Goal: Task Accomplishment & Management: Use online tool/utility

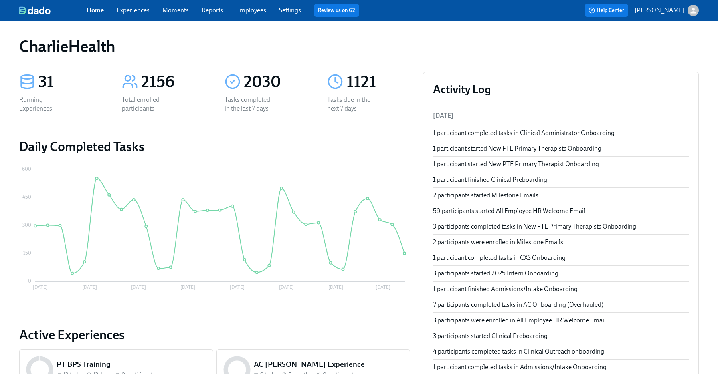
click at [127, 8] on link "Experiences" at bounding box center [133, 10] width 33 height 8
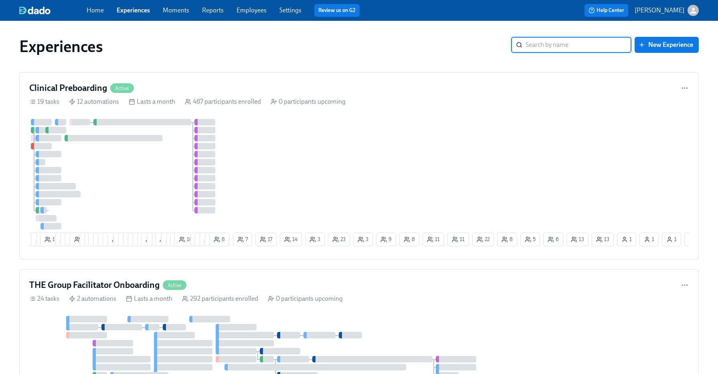
click at [540, 45] on input "search" at bounding box center [578, 45] width 106 height 16
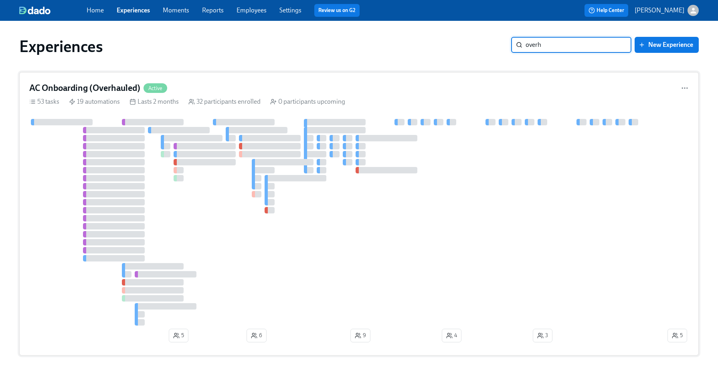
type input "overh"
click at [364, 174] on div at bounding box center [347, 222] width 637 height 207
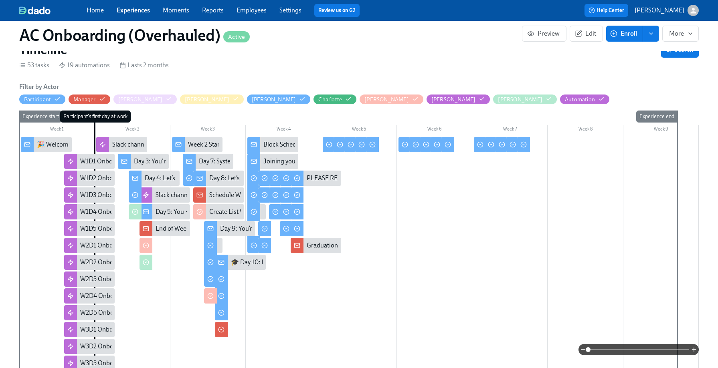
scroll to position [0, 4937]
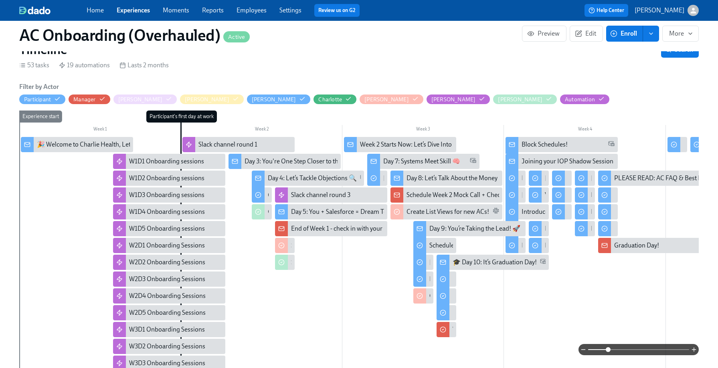
drag, startPoint x: 586, startPoint y: 351, endPoint x: 609, endPoint y: 348, distance: 23.8
click at [609, 348] on span at bounding box center [608, 350] width 5 height 5
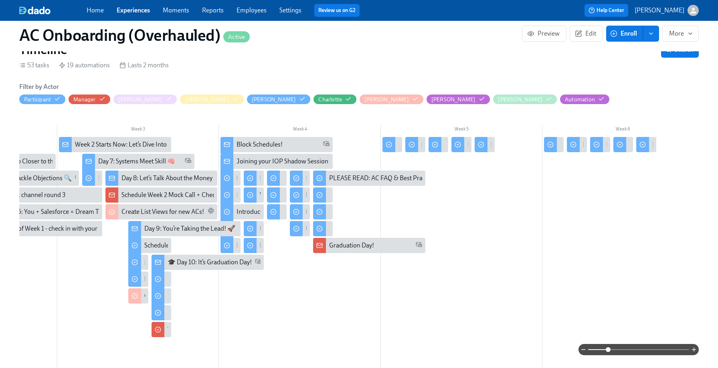
scroll to position [0, 287]
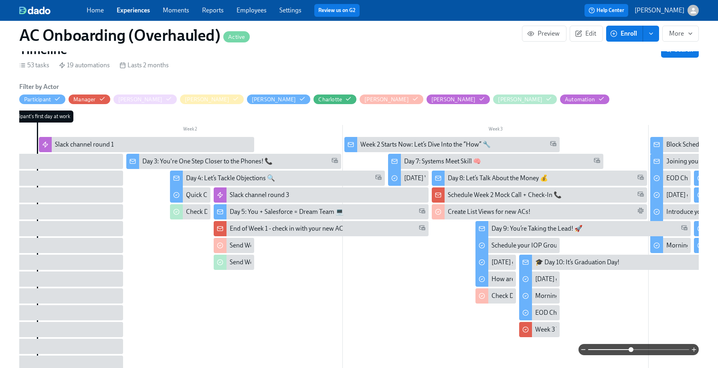
drag, startPoint x: 608, startPoint y: 349, endPoint x: 630, endPoint y: 348, distance: 22.1
click at [632, 348] on span at bounding box center [630, 350] width 5 height 5
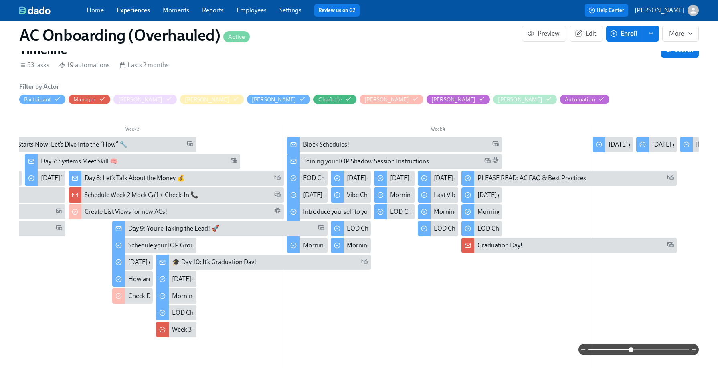
scroll to position [0, 656]
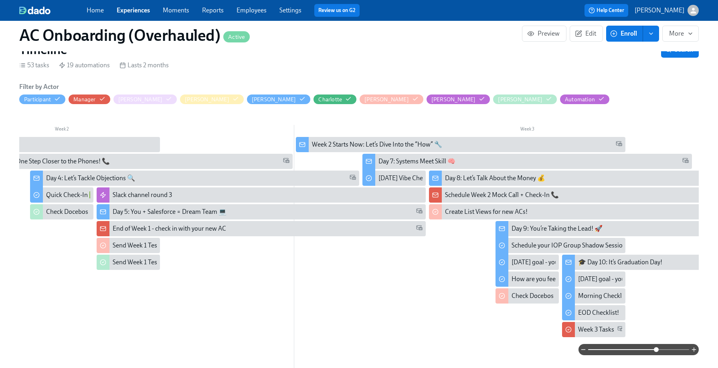
drag, startPoint x: 629, startPoint y: 348, endPoint x: 657, endPoint y: 348, distance: 27.3
click at [657, 348] on span at bounding box center [656, 350] width 5 height 5
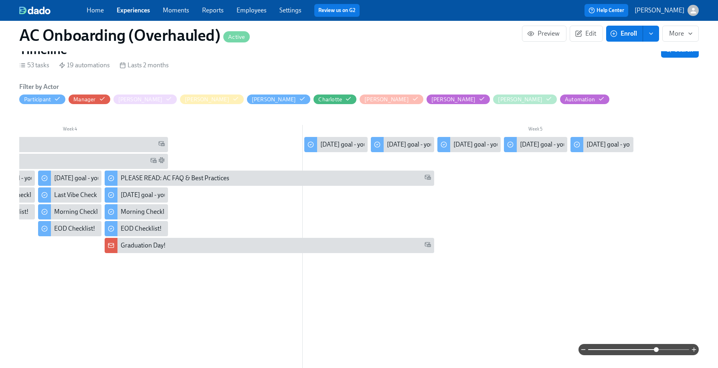
scroll to position [0, 1637]
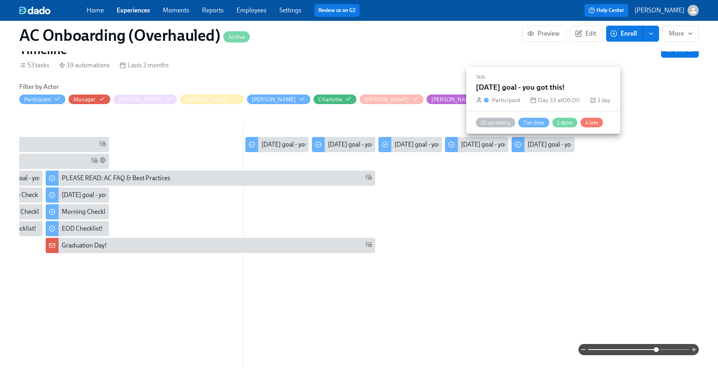
click at [553, 144] on div "[DATE] goal - you got this!" at bounding box center [562, 144] width 71 height 9
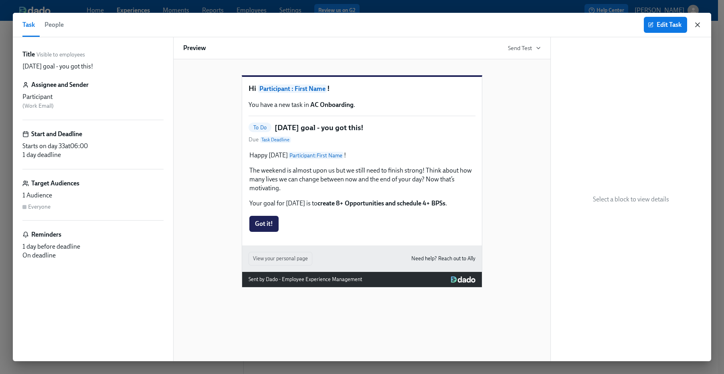
click at [695, 26] on icon "button" at bounding box center [697, 25] width 8 height 8
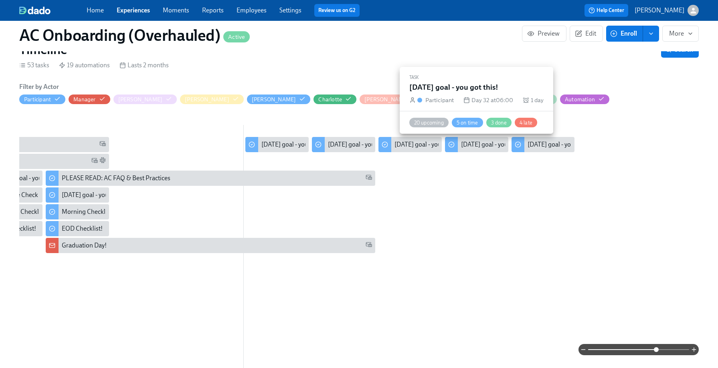
click at [466, 145] on div "[DATE] goal - you got this!" at bounding box center [496, 144] width 71 height 9
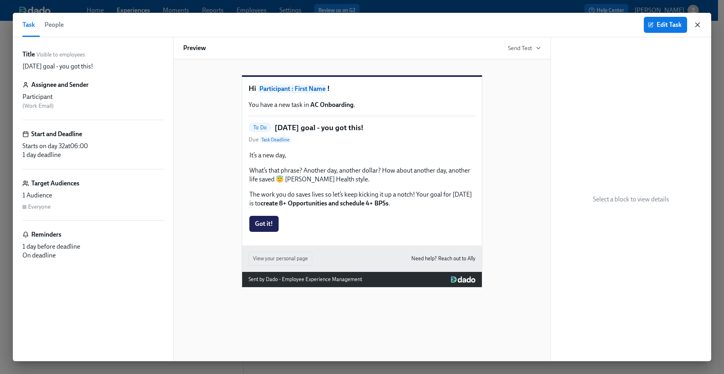
click at [696, 28] on icon "button" at bounding box center [697, 25] width 8 height 8
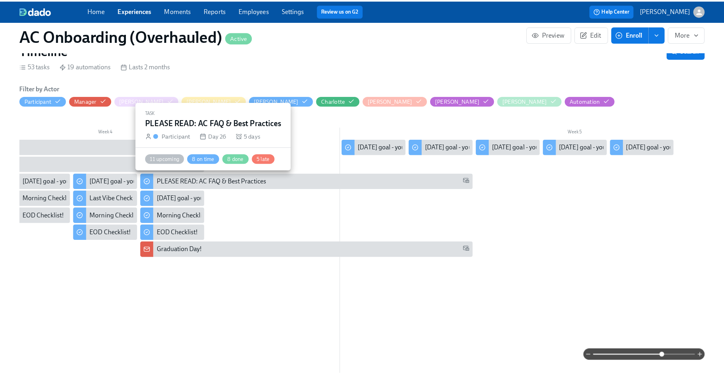
scroll to position [0, 1534]
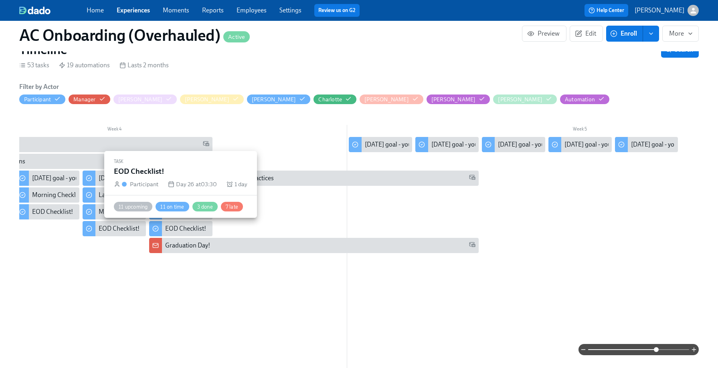
click at [180, 227] on div "EOD Checklist!" at bounding box center [185, 228] width 41 height 9
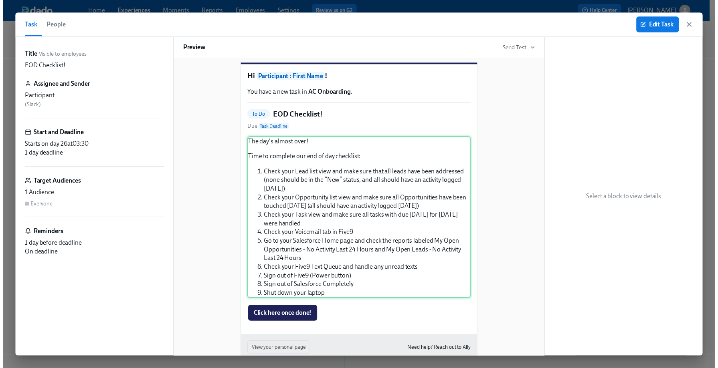
scroll to position [22, 0]
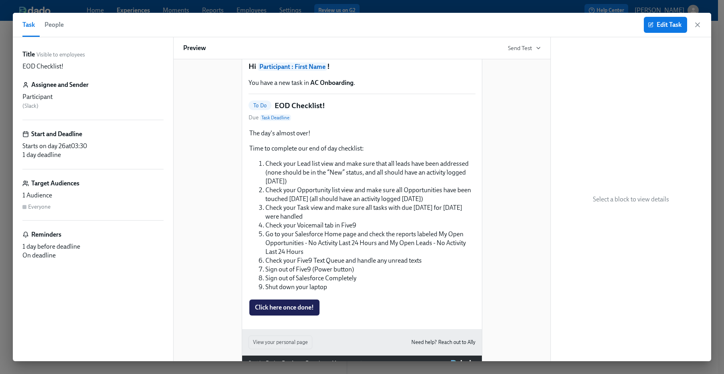
drag, startPoint x: 698, startPoint y: 27, endPoint x: 529, endPoint y: 43, distance: 169.1
click at [698, 27] on icon "button" at bounding box center [697, 25] width 8 height 8
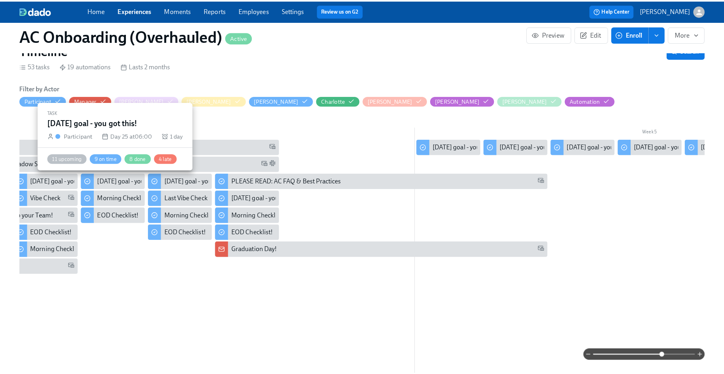
scroll to position [0, 1470]
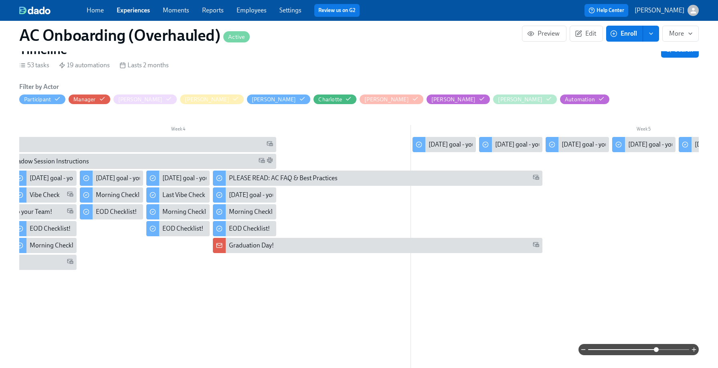
click at [239, 248] on div "Graduation Day!" at bounding box center [251, 245] width 45 height 9
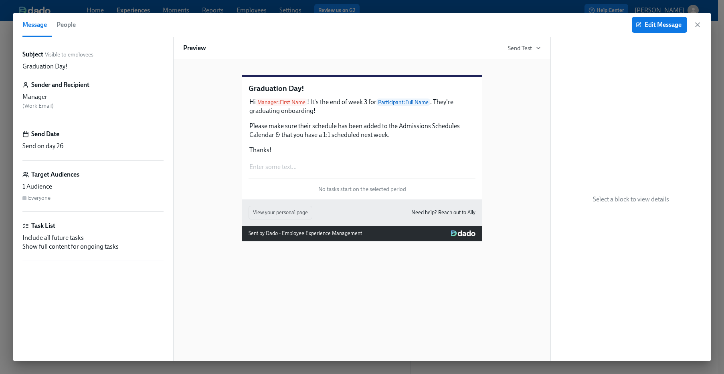
click at [701, 26] on icon "button" at bounding box center [697, 25] width 8 height 8
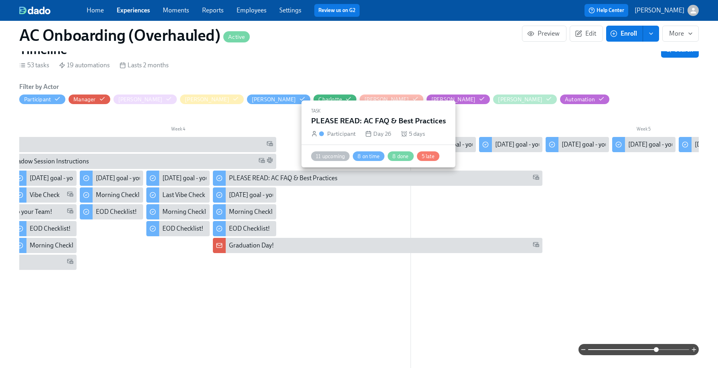
click at [248, 179] on div "PLEASE READ: AC FAQ & Best Practices" at bounding box center [283, 178] width 109 height 9
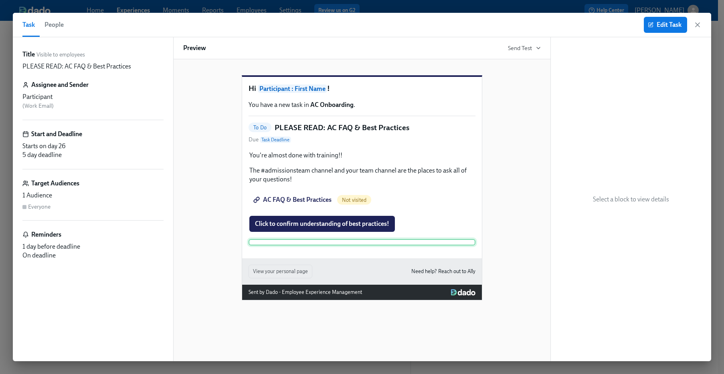
scroll to position [162, 0]
click at [699, 22] on icon "button" at bounding box center [697, 25] width 8 height 8
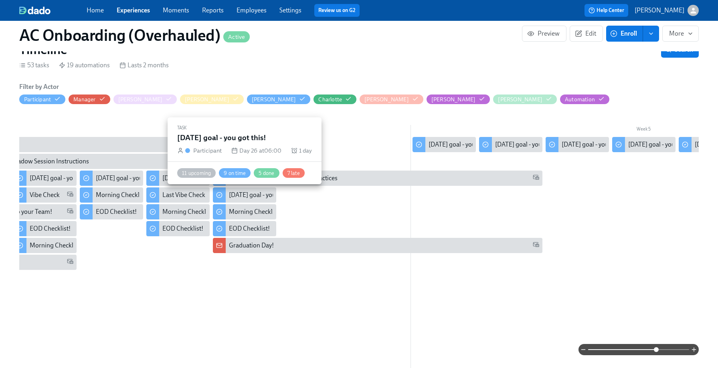
click at [257, 194] on div "[DATE] goal - you got this!" at bounding box center [264, 195] width 71 height 9
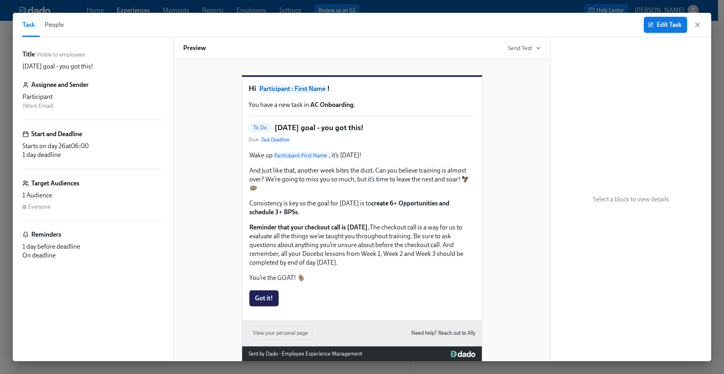
click at [670, 21] on span "Edit Task" at bounding box center [665, 25] width 32 height 8
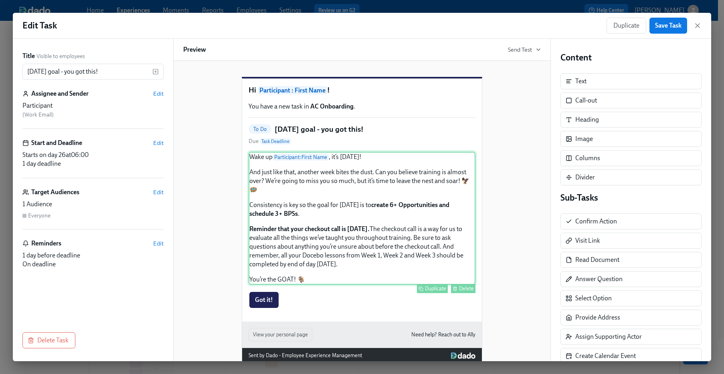
click at [385, 235] on div "Wake up Participant : First Name , it’s [DATE]! And just like that, another wee…" at bounding box center [362, 218] width 227 height 133
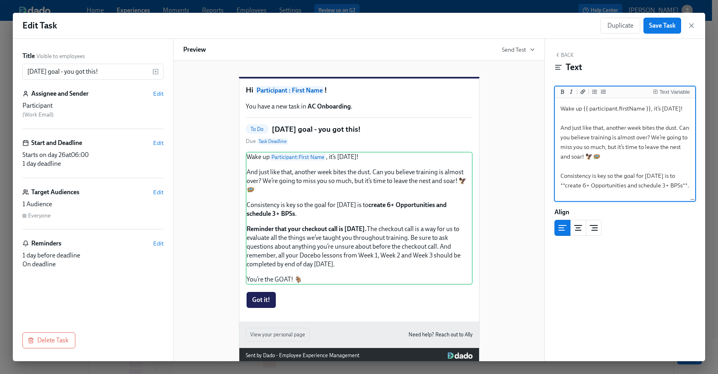
click at [626, 123] on textarea "Wake up {{ participant.firstName }}, it’s [DATE]! And just like that, another w…" at bounding box center [624, 200] width 137 height 200
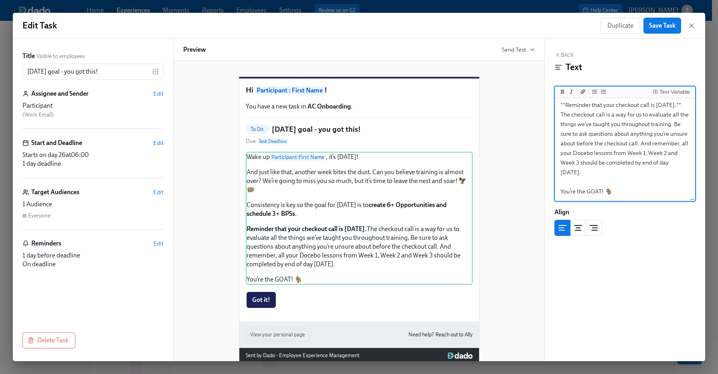
scroll to position [107, 0]
drag, startPoint x: 661, startPoint y: 176, endPoint x: 556, endPoint y: 107, distance: 125.2
click at [556, 107] on div "Wake up {{ participant.firstName }}, it’s [DATE]! And just like that, another w…" at bounding box center [625, 150] width 140 height 104
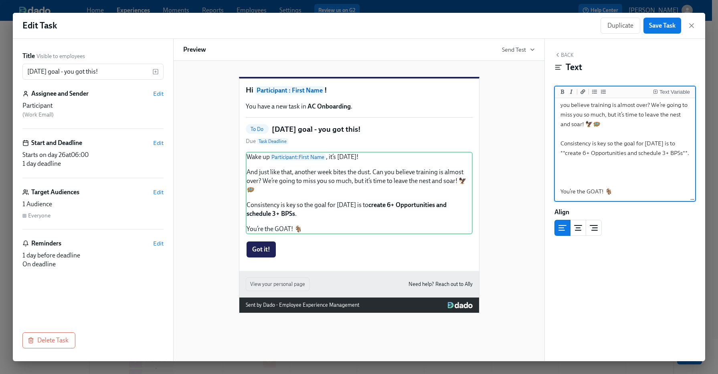
scroll to position [32, 0]
type textarea "Wake up {{ participant.firstName }}, it’s [DATE]! And just like that, another w…"
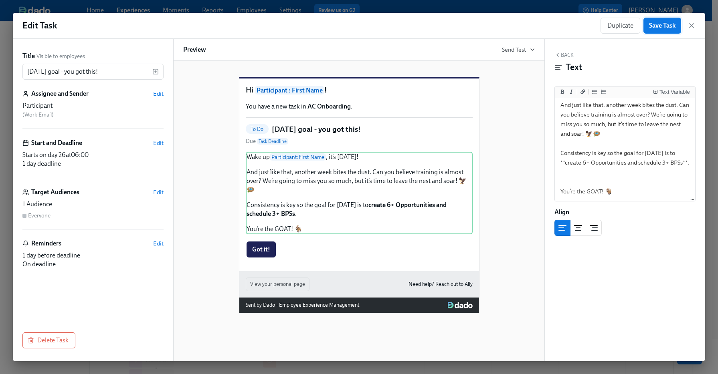
click at [661, 32] on button "Save Task" at bounding box center [662, 26] width 38 height 16
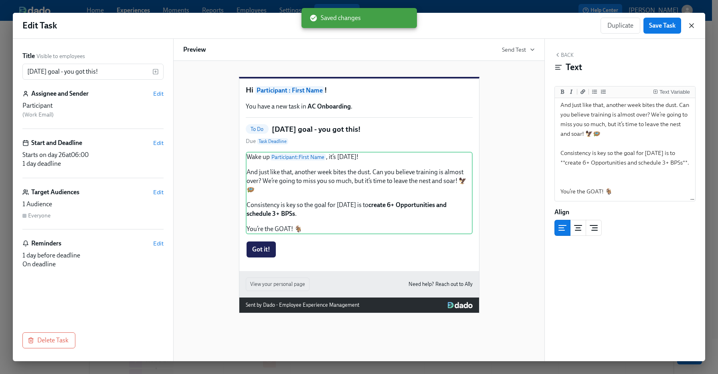
click at [695, 23] on icon "button" at bounding box center [691, 26] width 8 height 8
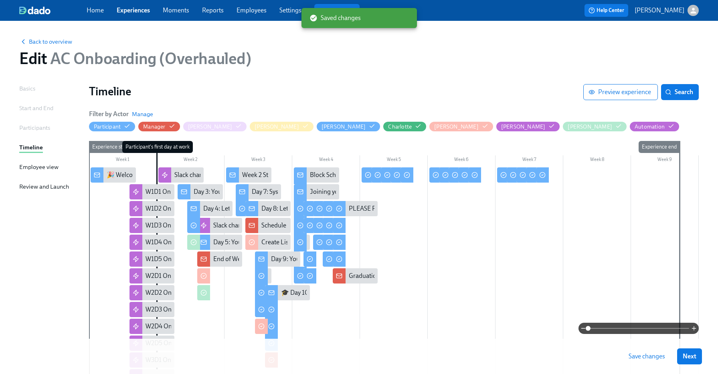
click at [647, 354] on span "Save changes" at bounding box center [646, 357] width 36 height 8
